Goal: Transaction & Acquisition: Purchase product/service

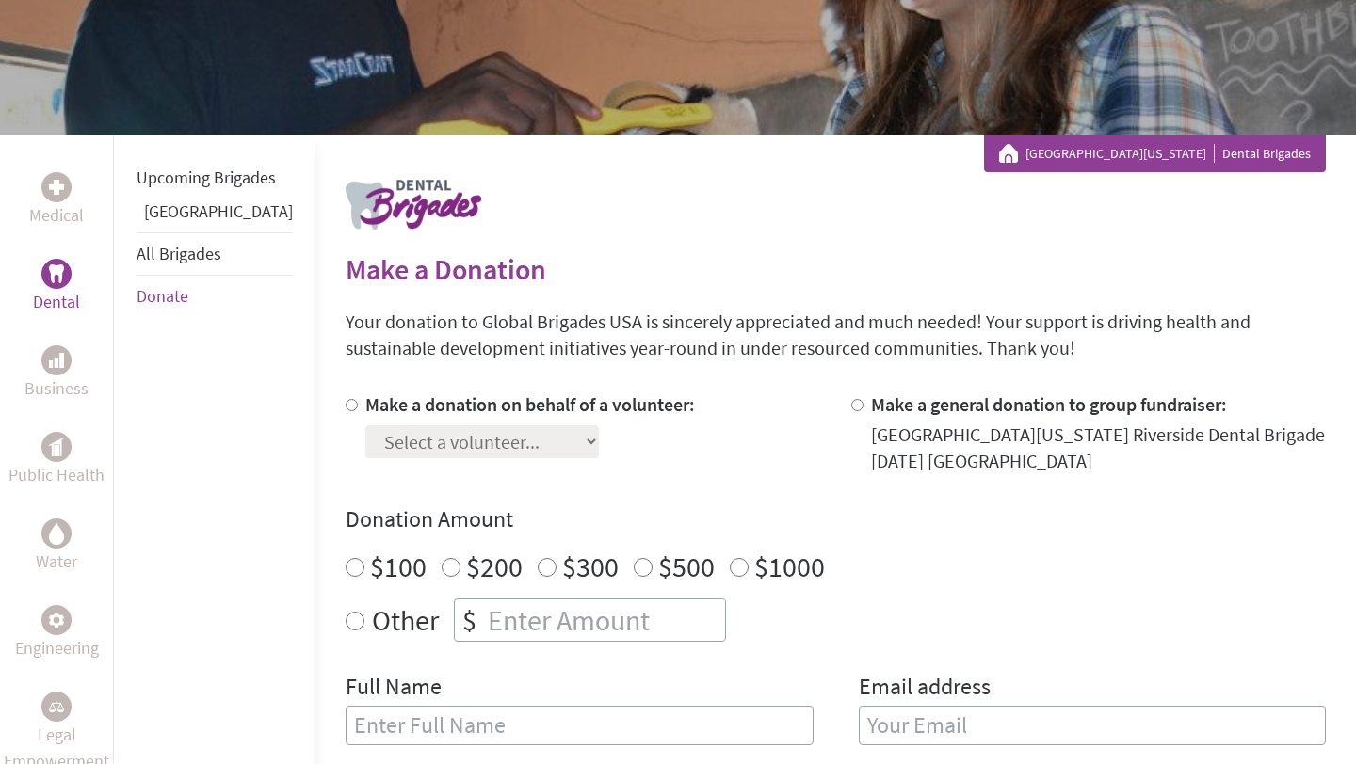
scroll to position [294, 0]
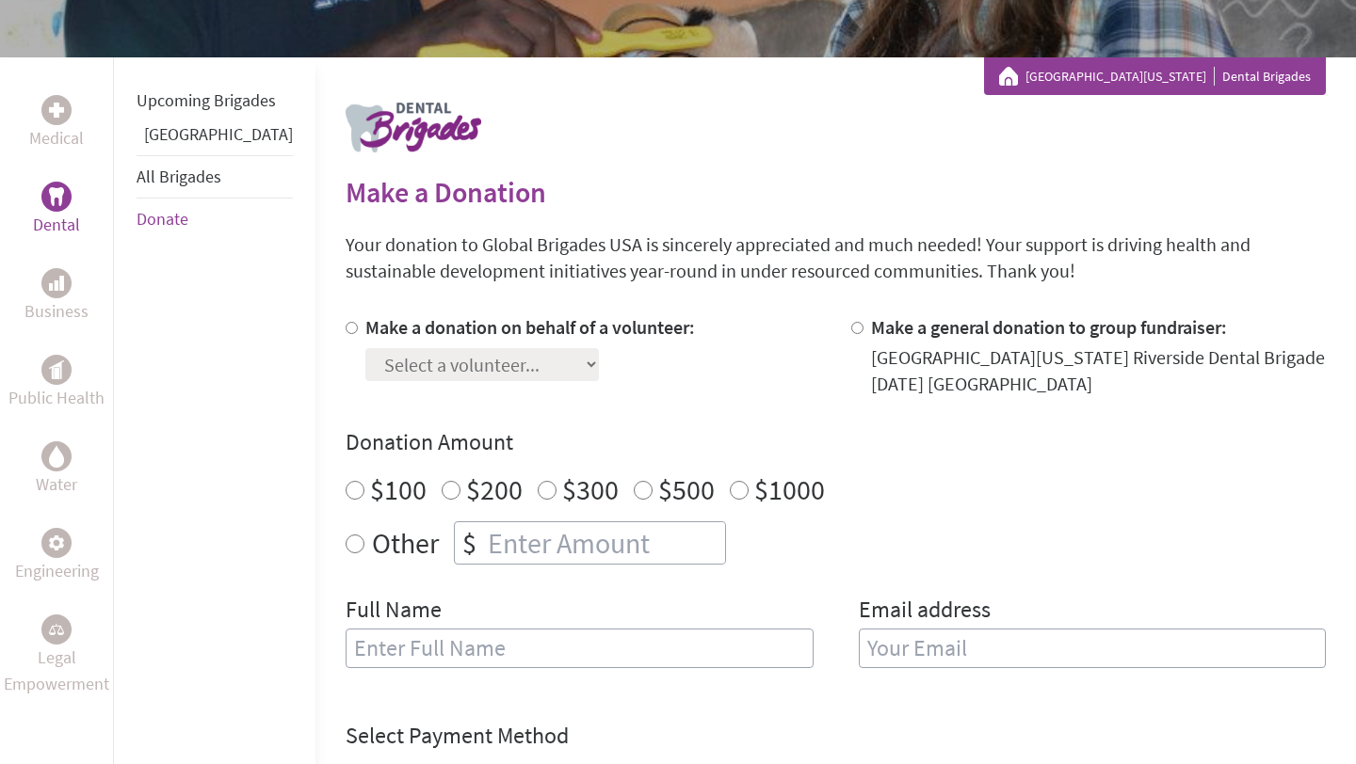
click at [730, 489] on input "$1000" at bounding box center [739, 490] width 19 height 19
radio input "true"
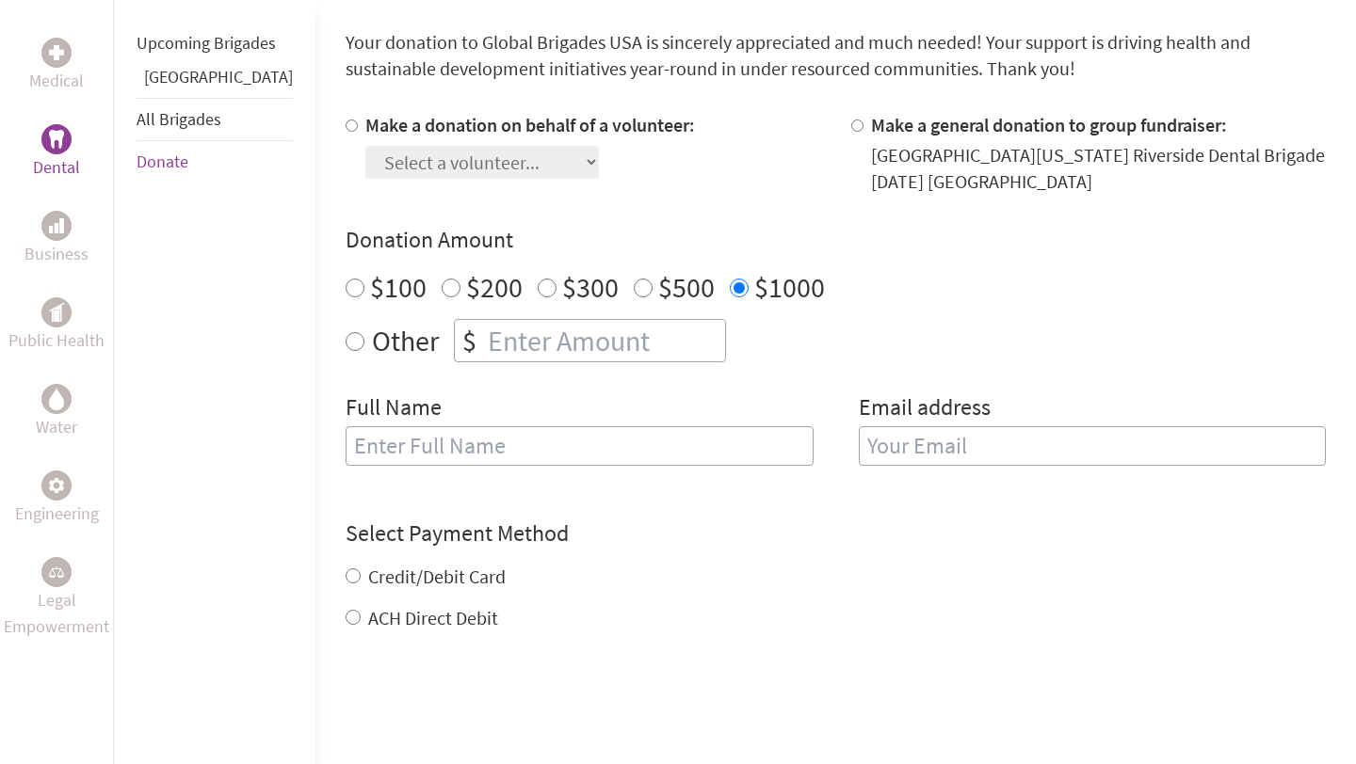
radio input "true"
click at [567, 344] on input "number" at bounding box center [604, 340] width 241 height 41
type input "1250"
click at [648, 383] on div "Make a donation on behalf of a volunteer: Select a volunteer... [PERSON_NAME] G…" at bounding box center [835, 300] width 980 height 377
click at [499, 462] on input "text" at bounding box center [579, 446] width 468 height 40
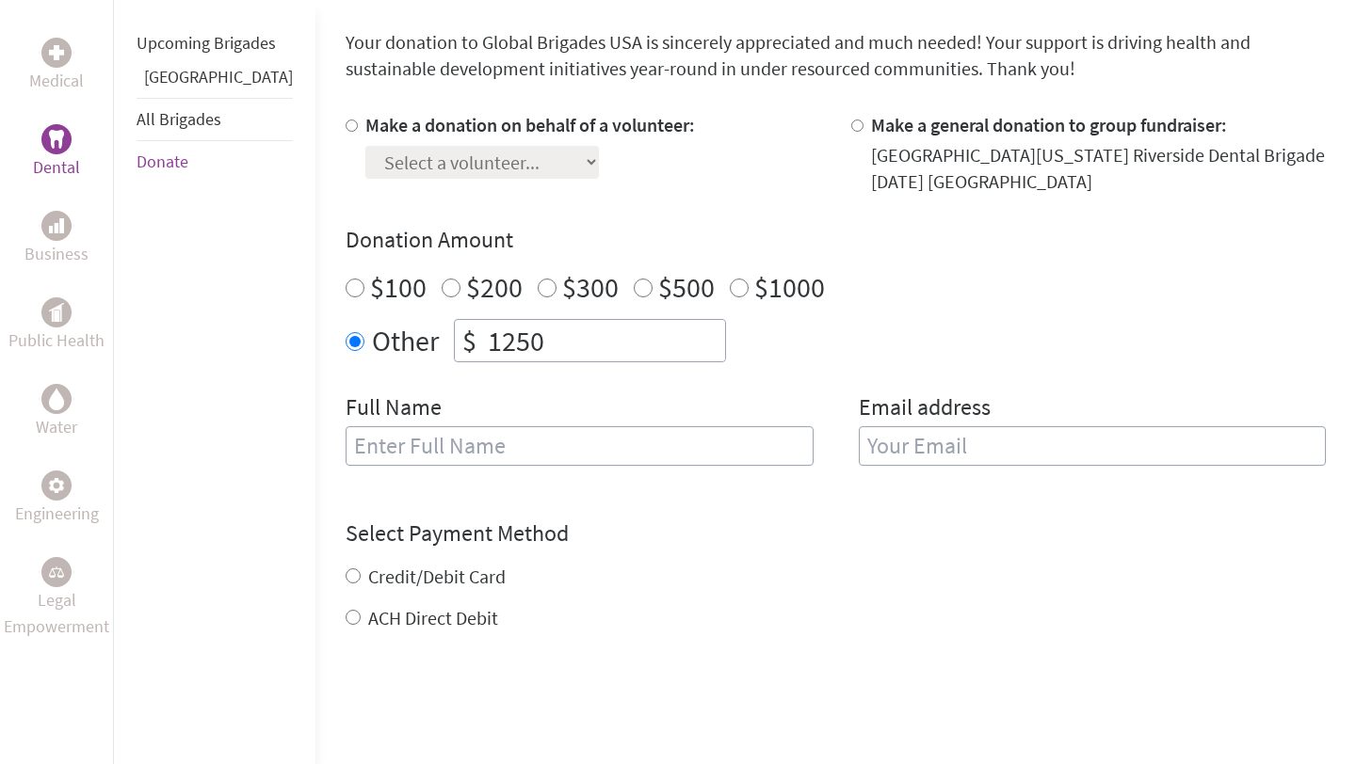
type input "[PERSON_NAME]"
type input "[EMAIL_ADDRESS][DOMAIN_NAME]"
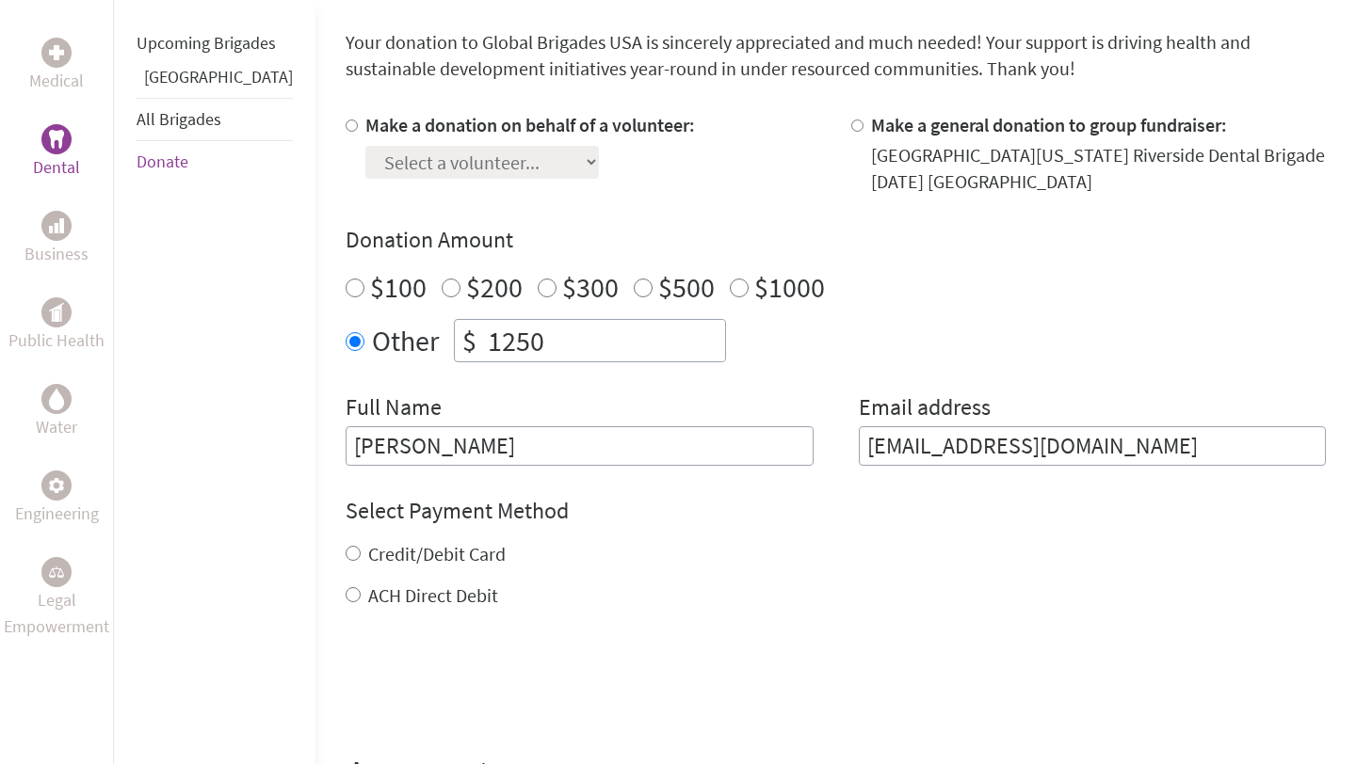
click at [345, 117] on div at bounding box center [355, 153] width 20 height 83
click at [345, 124] on input "Make a donation on behalf of a volunteer:" at bounding box center [351, 126] width 12 height 12
radio input "true"
click at [375, 170] on select "Select a volunteer... [PERSON_NAME] Garha [PERSON_NAME] [PERSON_NAME] [PERSON_N…" at bounding box center [481, 162] width 233 height 33
select select "542ACCAC-7AD0-11EF-BF8B-42010A8A0043"
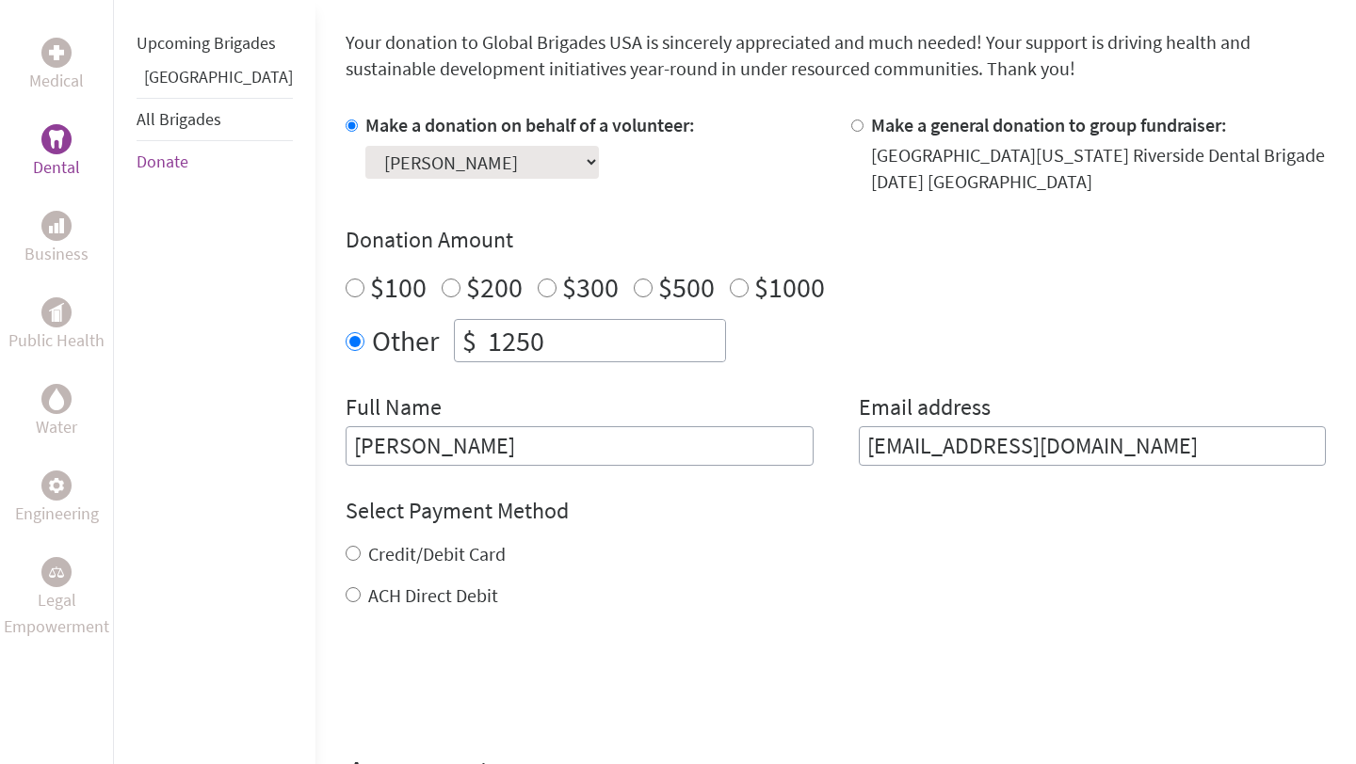
click at [365, 146] on select "Select a volunteer... [PERSON_NAME] Garha [PERSON_NAME] [PERSON_NAME] [PERSON_N…" at bounding box center [481, 162] width 233 height 33
click at [619, 206] on div "Make a donation on behalf of a volunteer: Select a volunteer... [PERSON_NAME] G…" at bounding box center [835, 289] width 980 height 354
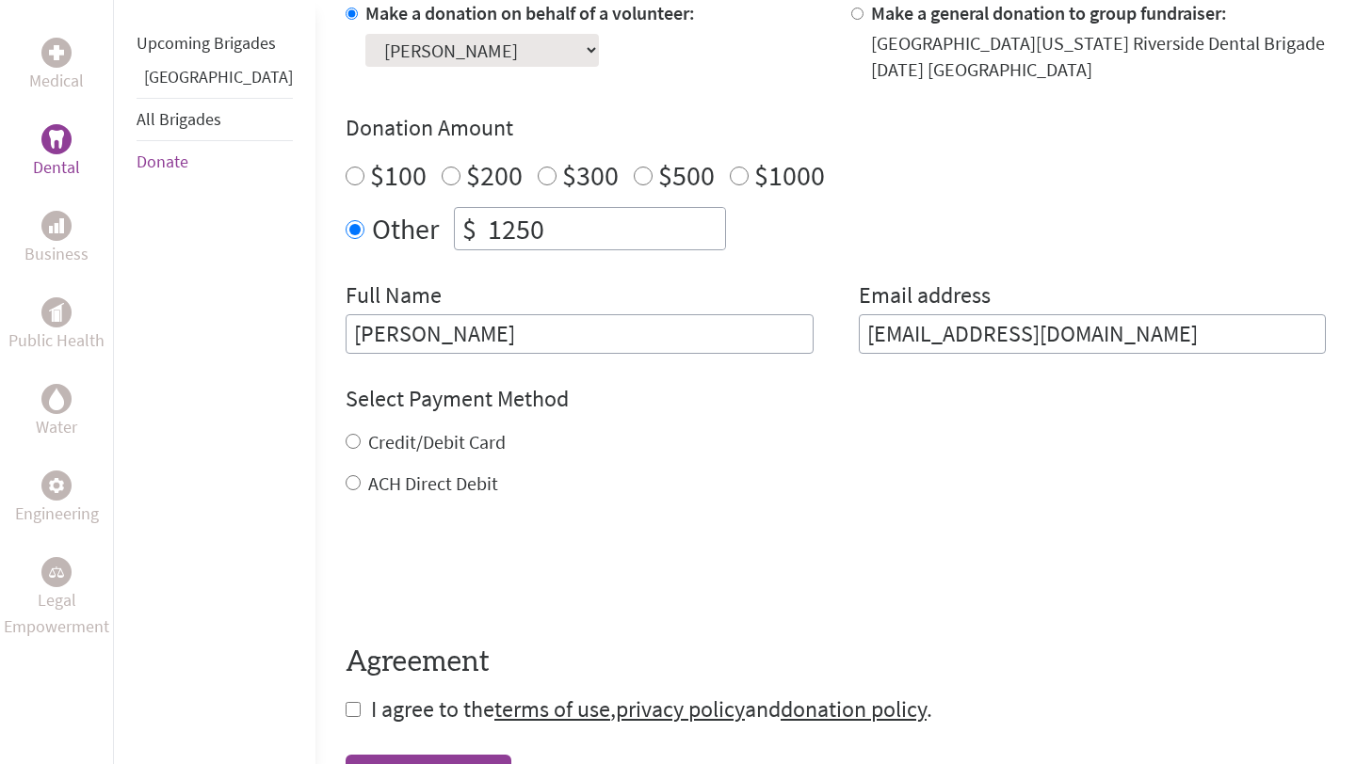
scroll to position [632, 0]
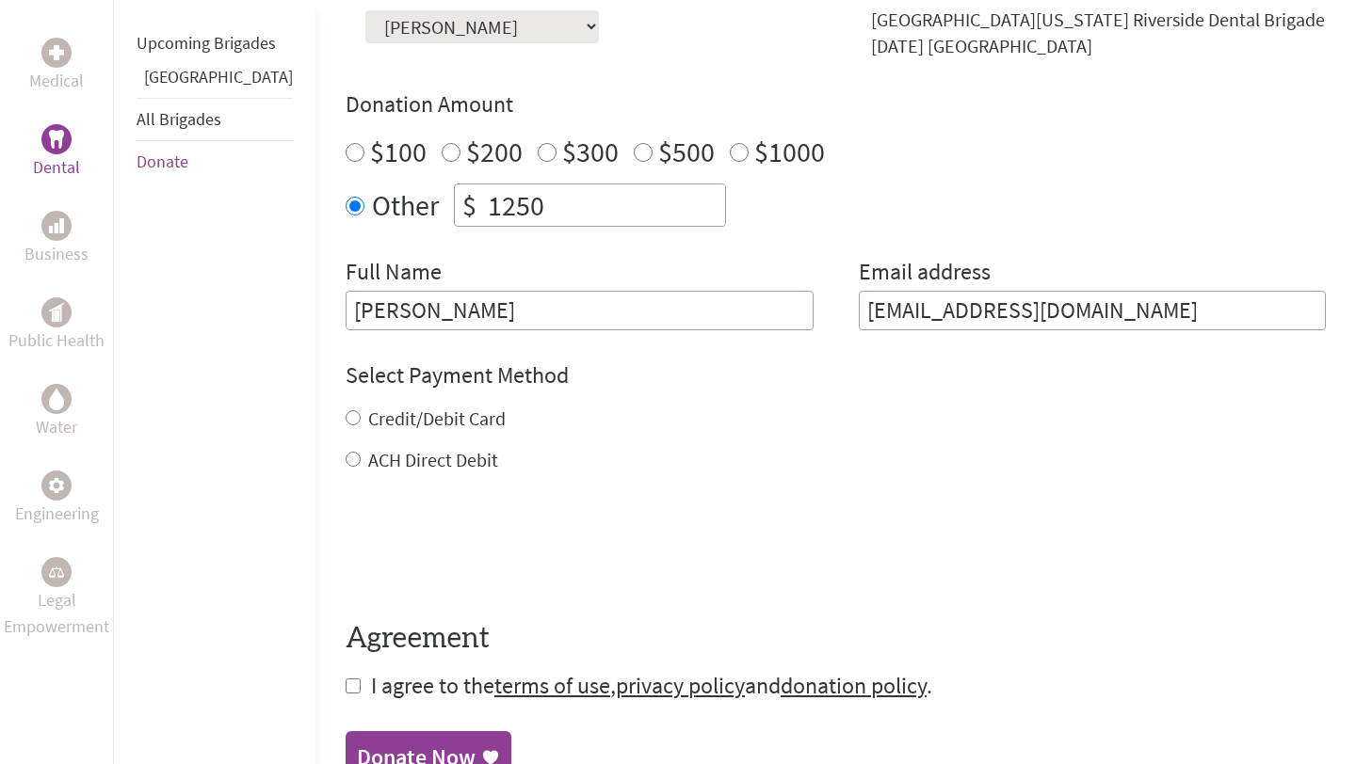
click at [390, 462] on label "ACH Direct Debit" at bounding box center [433, 460] width 130 height 24
click at [361, 462] on input "ACH Direct Debit" at bounding box center [352, 459] width 15 height 15
radio input "true"
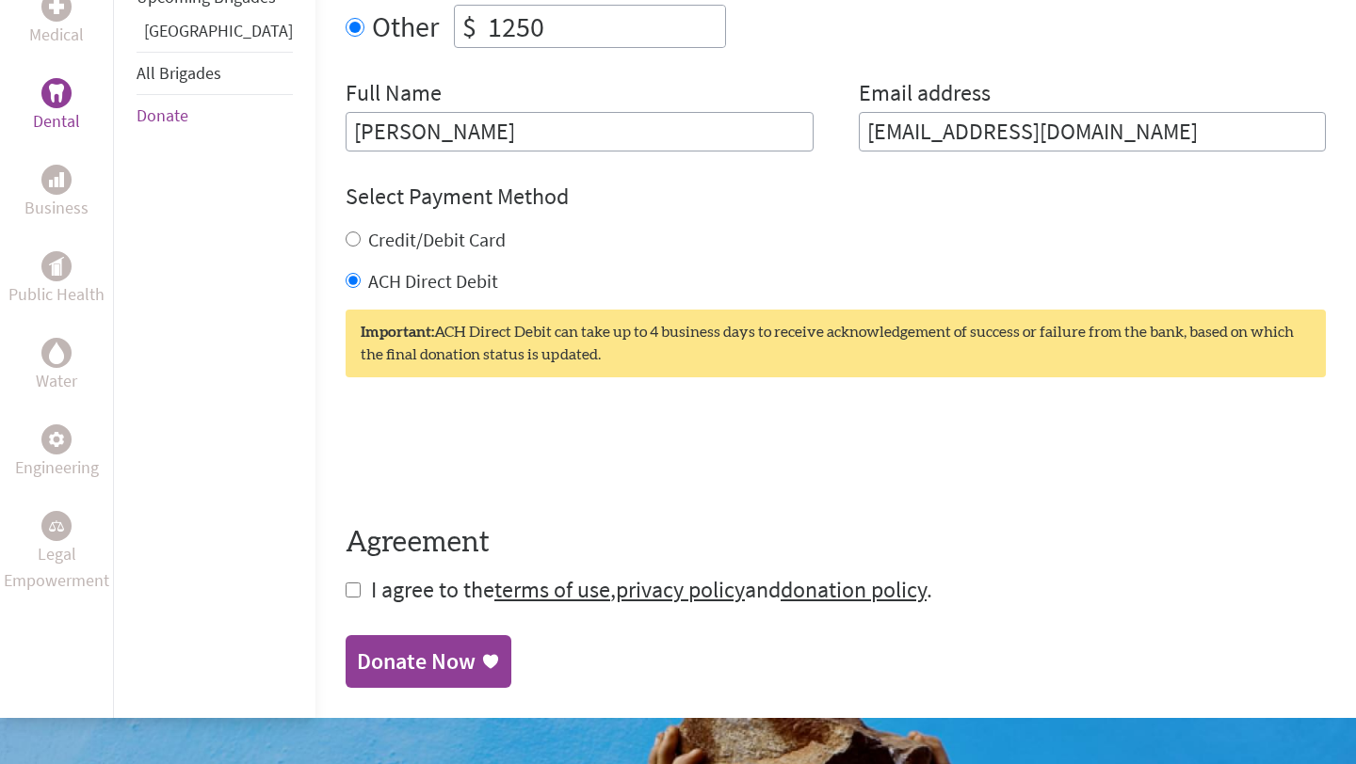
scroll to position [950, 0]
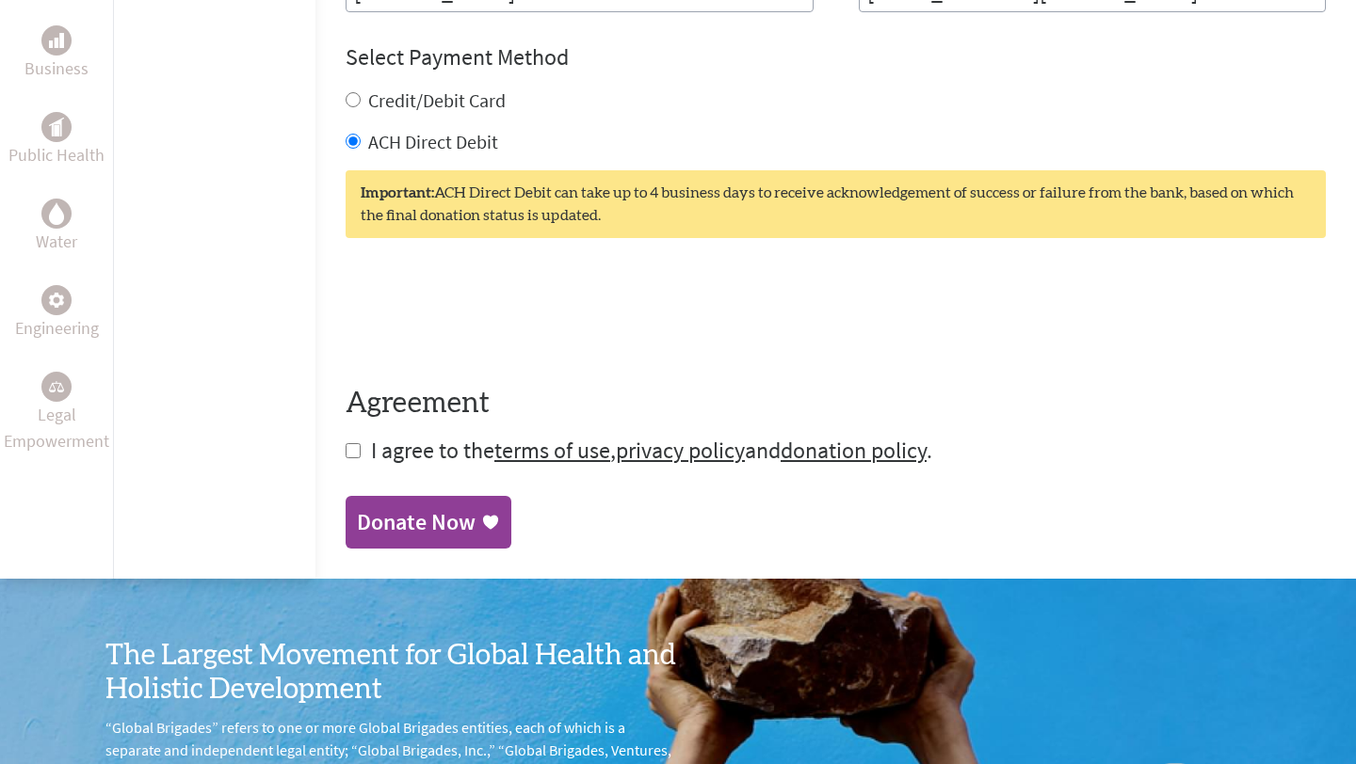
click at [345, 453] on input "checkbox" at bounding box center [352, 450] width 15 height 15
checkbox input "true"
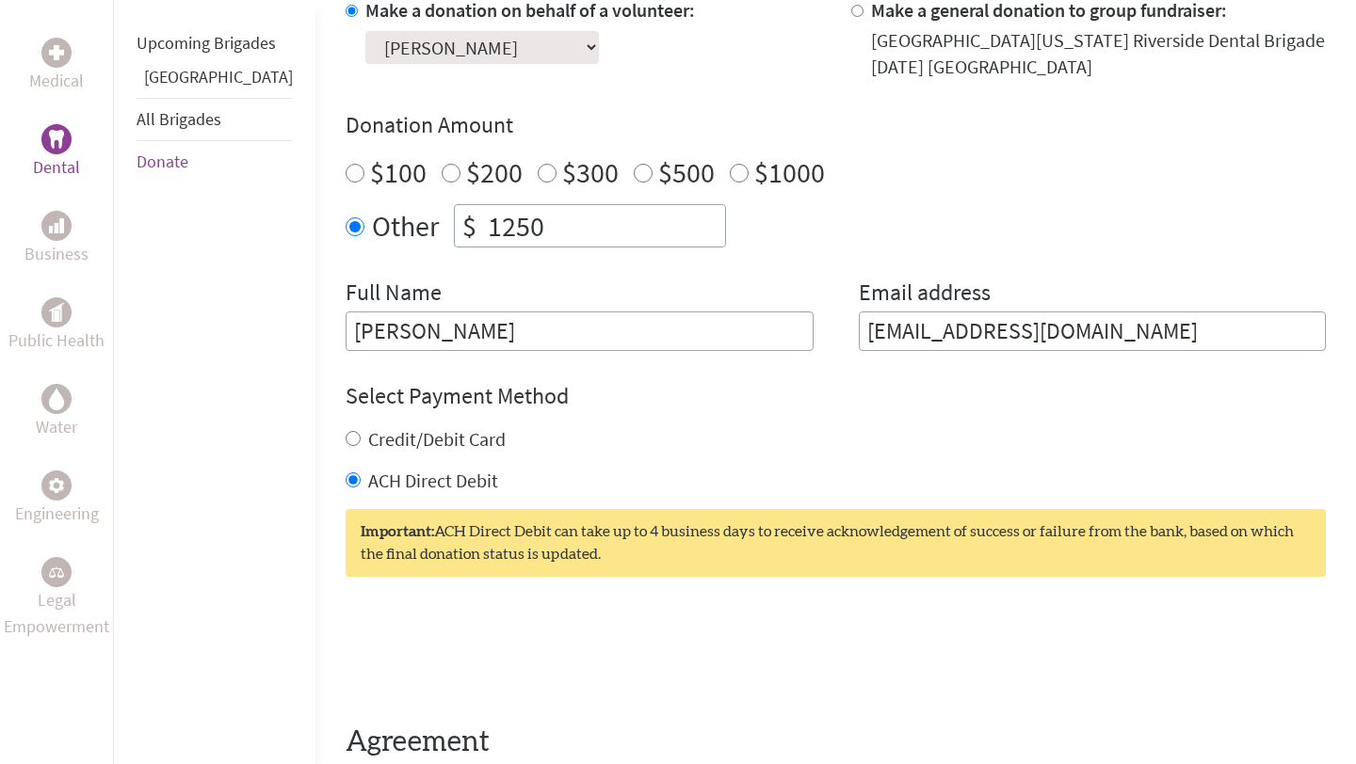
scroll to position [1157, 0]
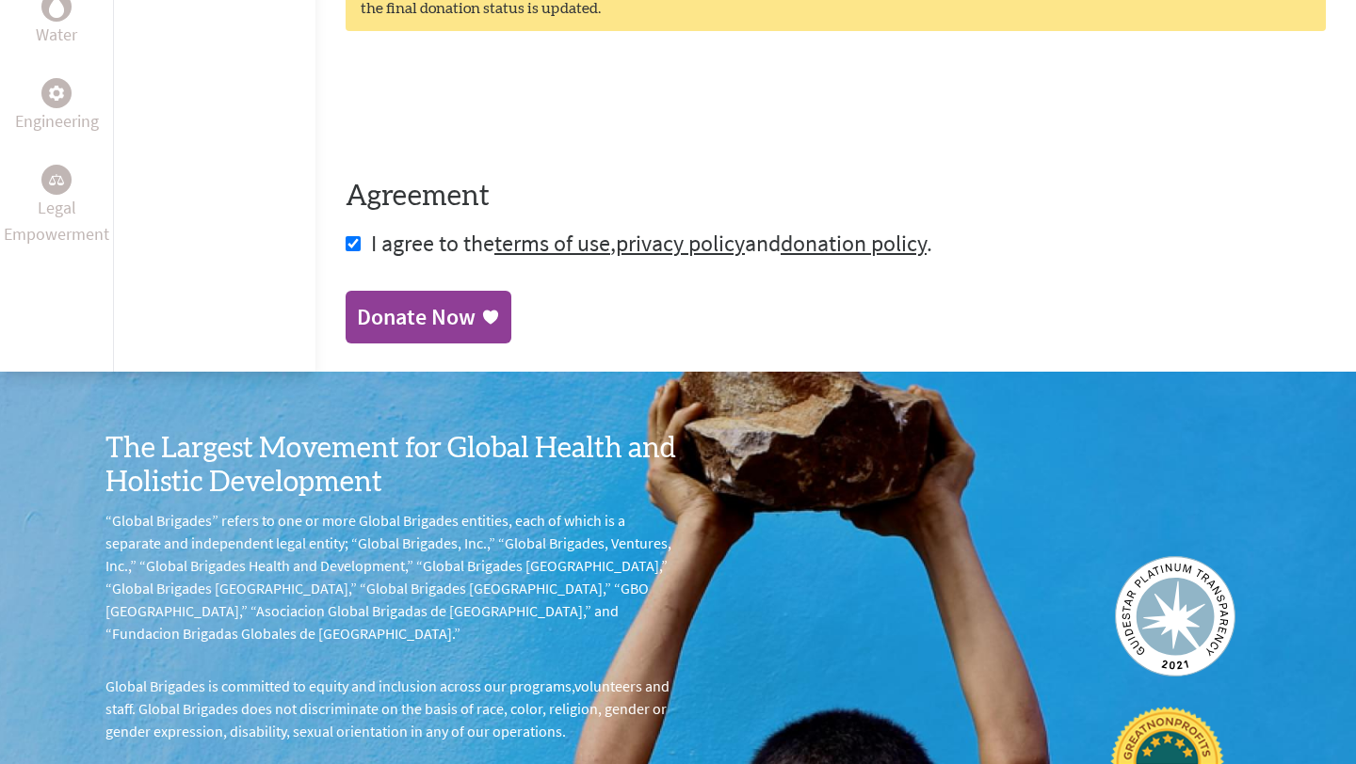
click at [357, 302] on div "Donate Now" at bounding box center [416, 317] width 119 height 30
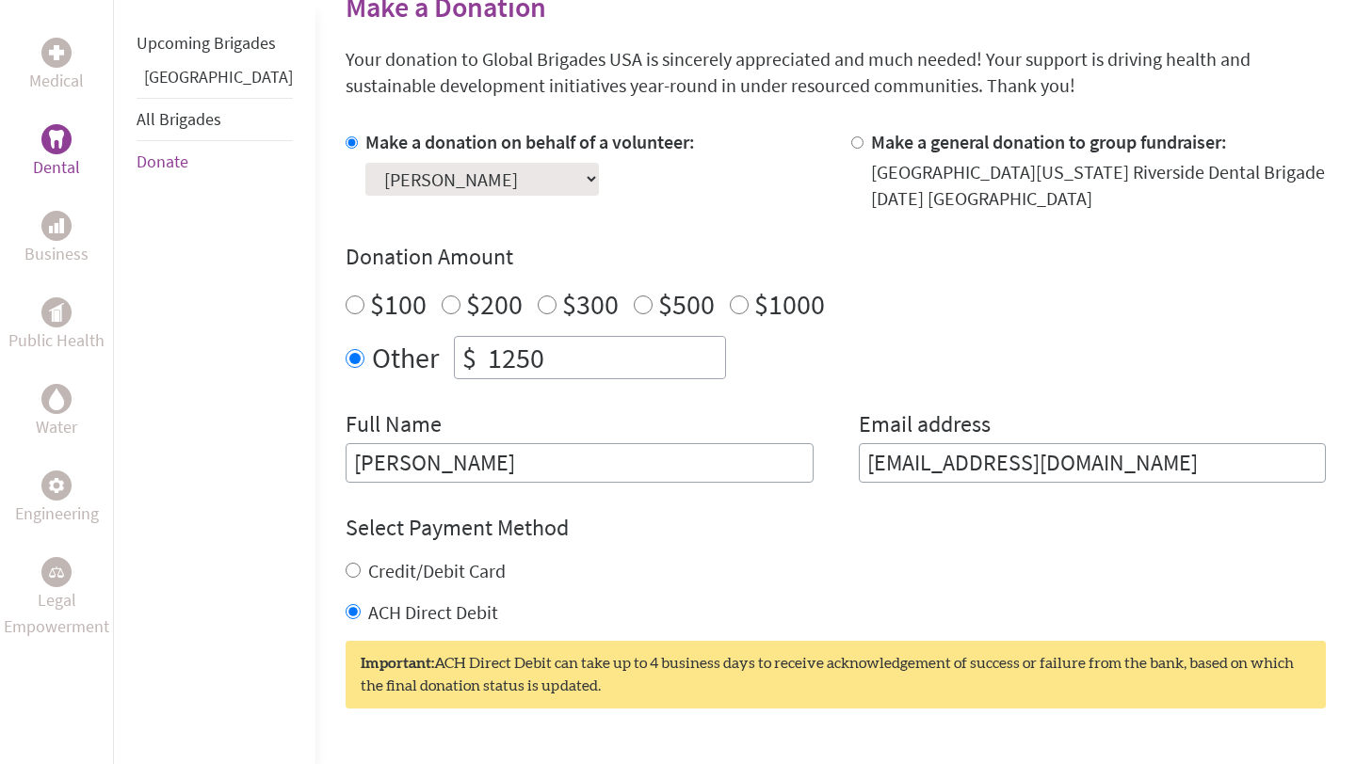
scroll to position [484, 0]
